Goal: Navigation & Orientation: Find specific page/section

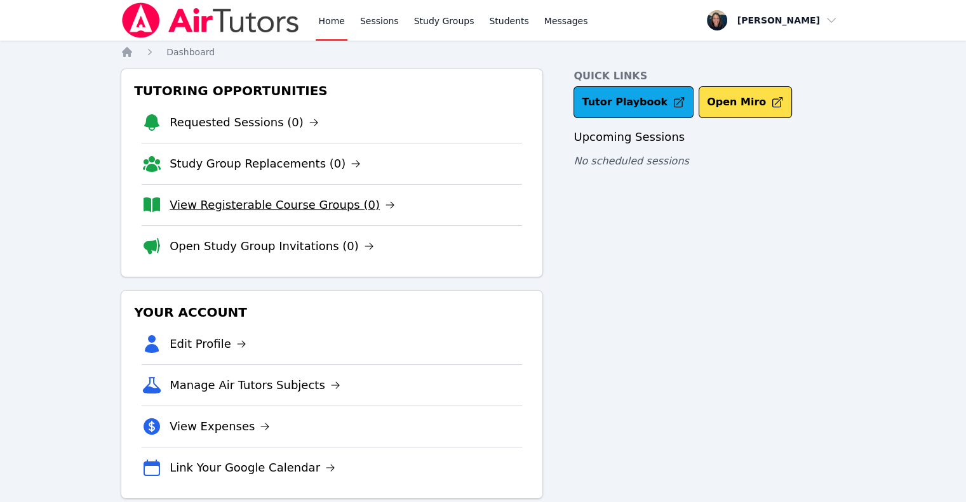
click at [260, 203] on link "View Registerable Course Groups (0)" at bounding box center [283, 205] width 226 height 18
click at [198, 252] on link "Open Study Group Invitations (0)" at bounding box center [272, 247] width 205 height 18
click at [198, 199] on link "View Registerable Course Groups (0)" at bounding box center [283, 205] width 226 height 18
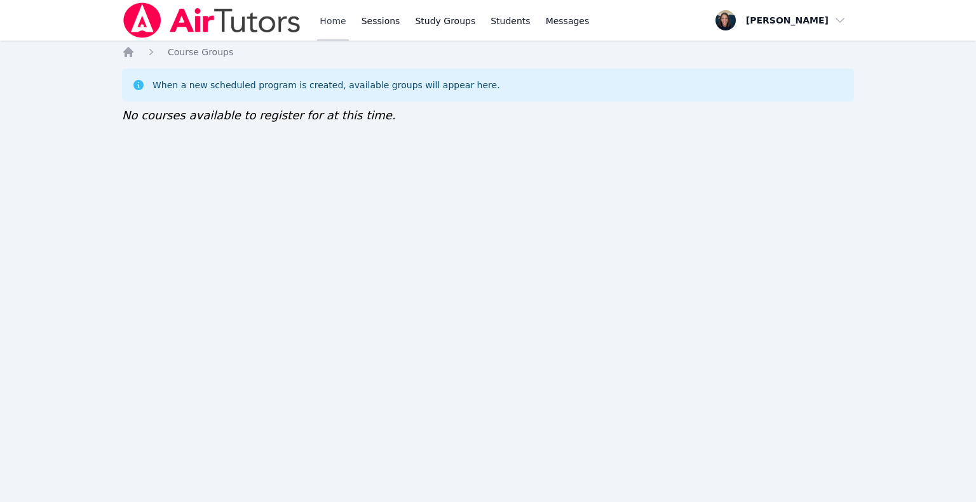
click at [335, 8] on link "Home" at bounding box center [332, 20] width 31 height 41
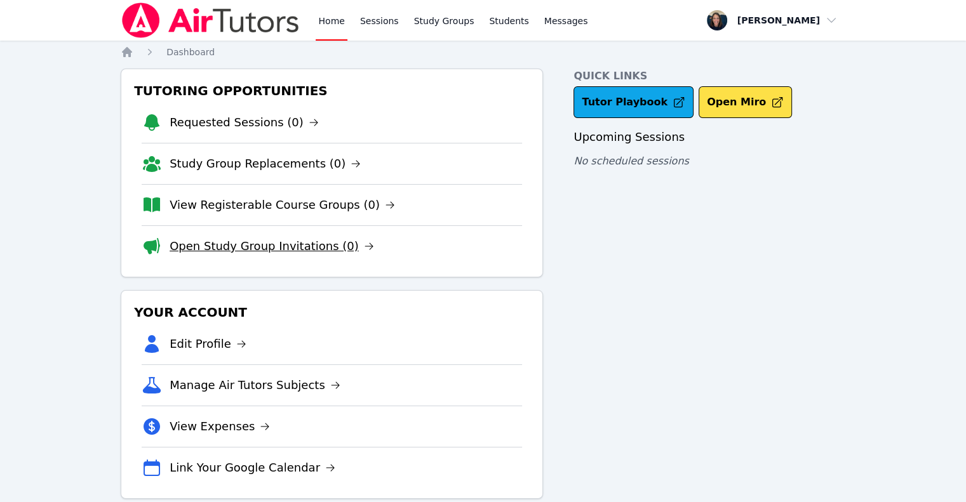
click at [292, 246] on link "Open Study Group Invitations (0)" at bounding box center [272, 247] width 205 height 18
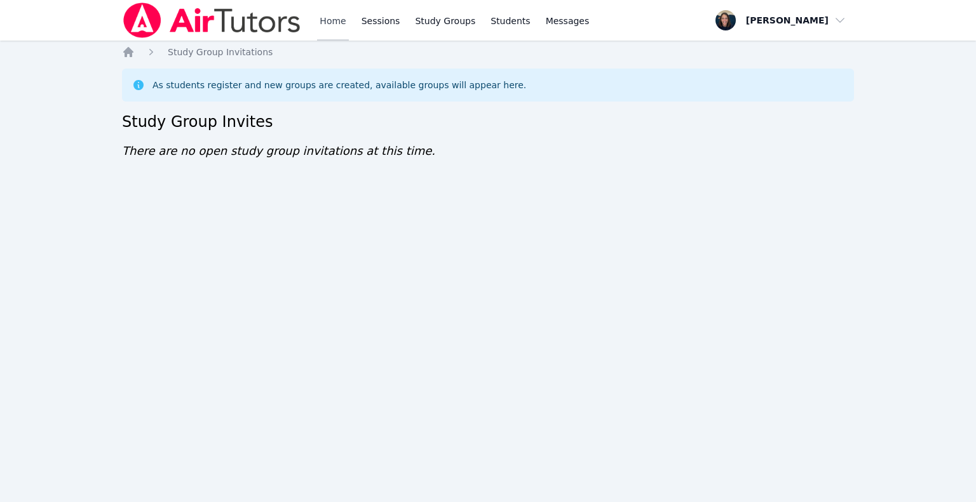
click at [327, 10] on link "Home" at bounding box center [332, 20] width 31 height 41
